Goal: Information Seeking & Learning: Learn about a topic

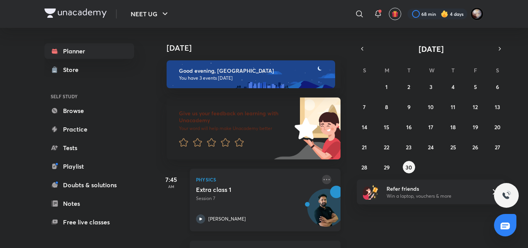
click at [323, 177] on icon at bounding box center [326, 179] width 9 height 9
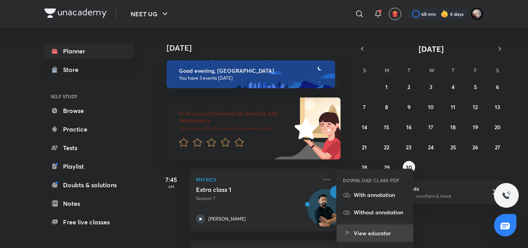
click at [370, 232] on p "View educator" at bounding box center [379, 233] width 53 height 8
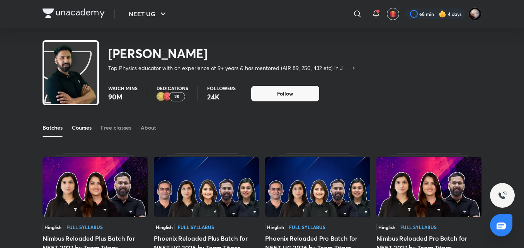
click at [86, 124] on div "Courses" at bounding box center [82, 128] width 20 height 8
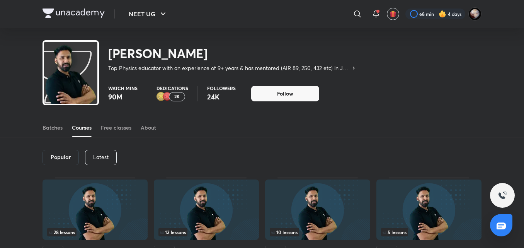
click at [102, 155] on p "Latest" at bounding box center [100, 157] width 15 height 6
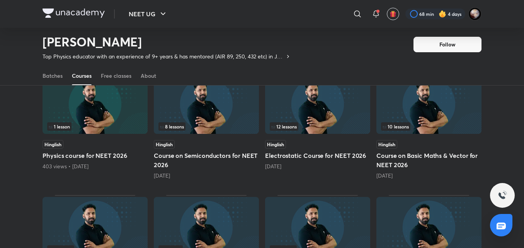
scroll to position [205, 0]
click at [196, 164] on h5 "Course on Semiconductors for NEET 2026" at bounding box center [206, 160] width 105 height 19
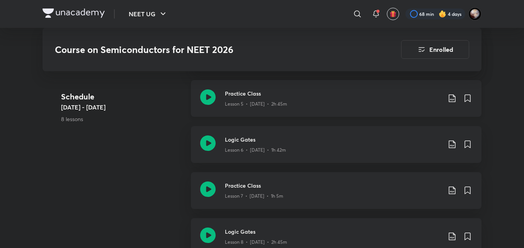
scroll to position [644, 0]
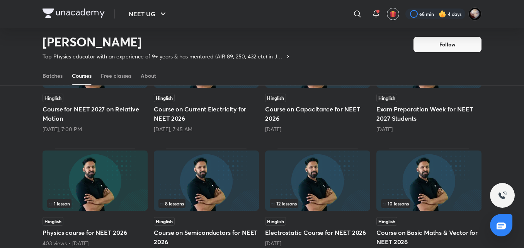
scroll to position [129, 0]
click at [301, 183] on img at bounding box center [317, 180] width 105 height 60
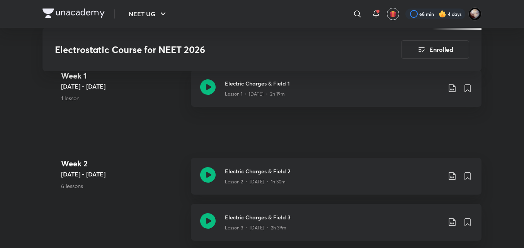
scroll to position [373, 0]
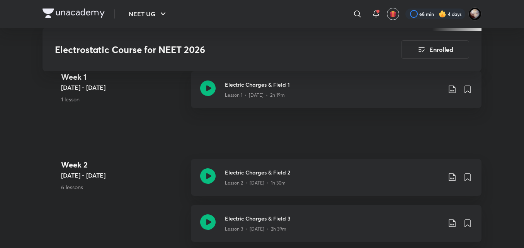
click at [97, 11] on img at bounding box center [73, 12] width 62 height 9
